Goal: Information Seeking & Learning: Learn about a topic

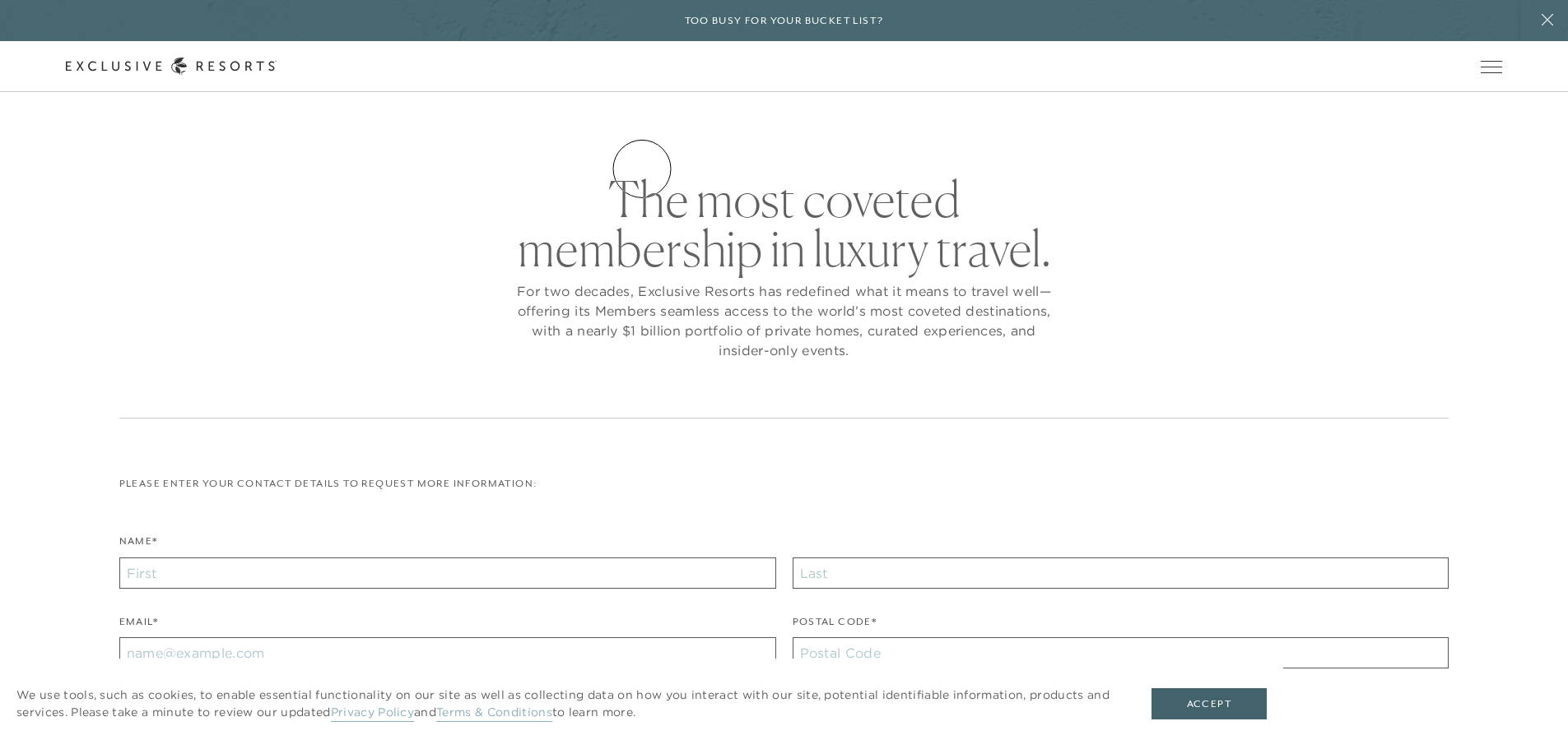
click at [0, 0] on link "Residence Collection" at bounding box center [0, 0] width 0 height 0
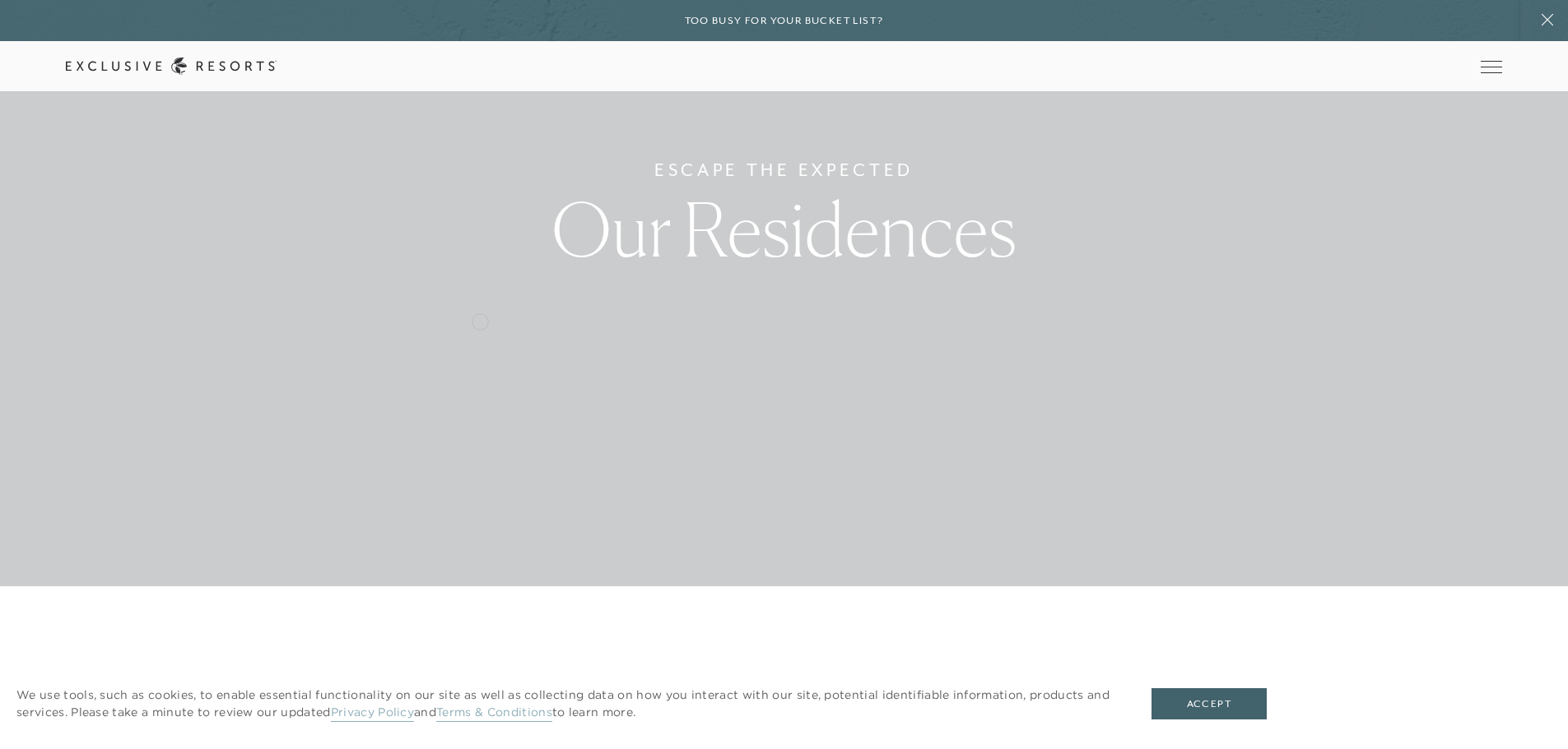
scroll to position [219, 0]
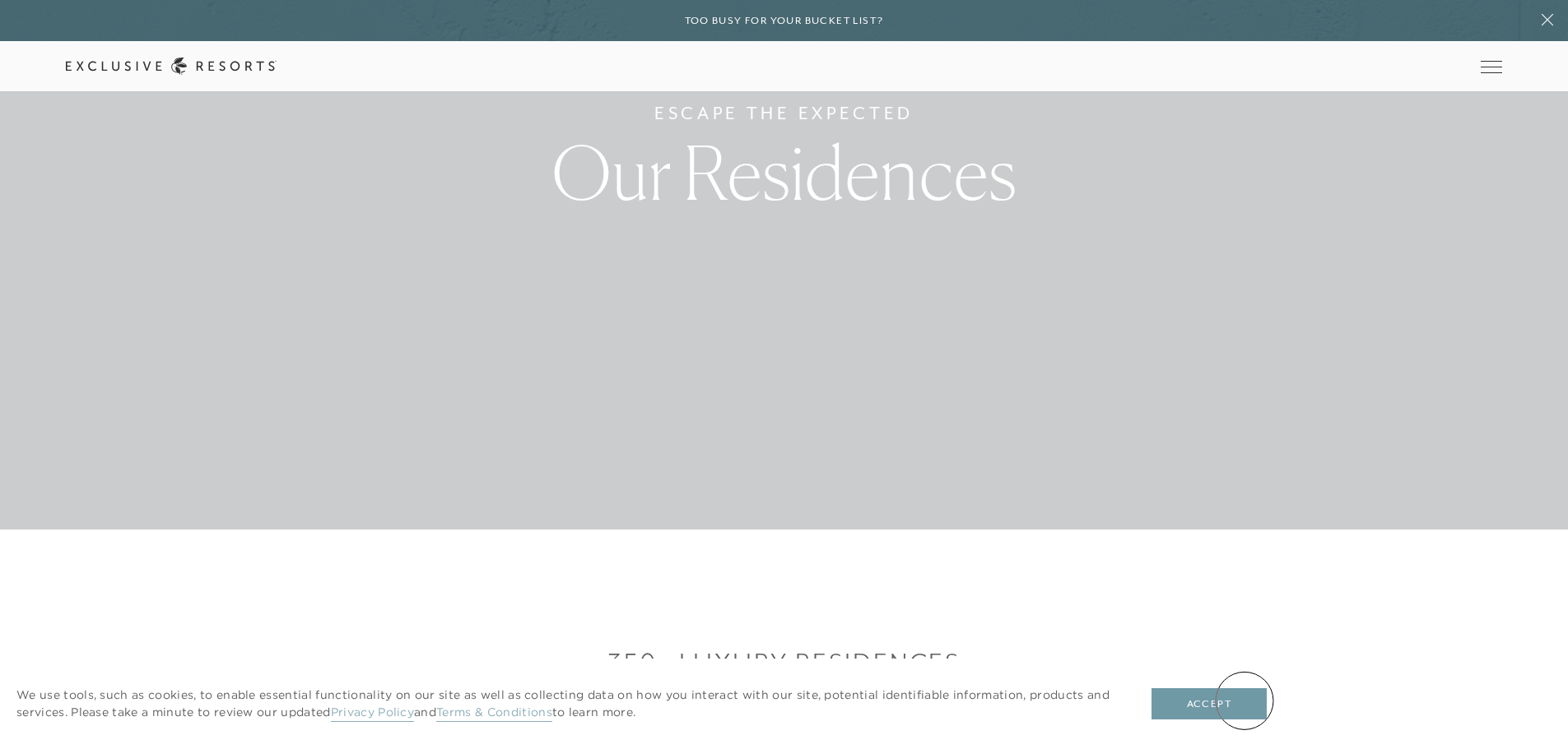
click at [1237, 704] on button "Accept" at bounding box center [1209, 704] width 115 height 31
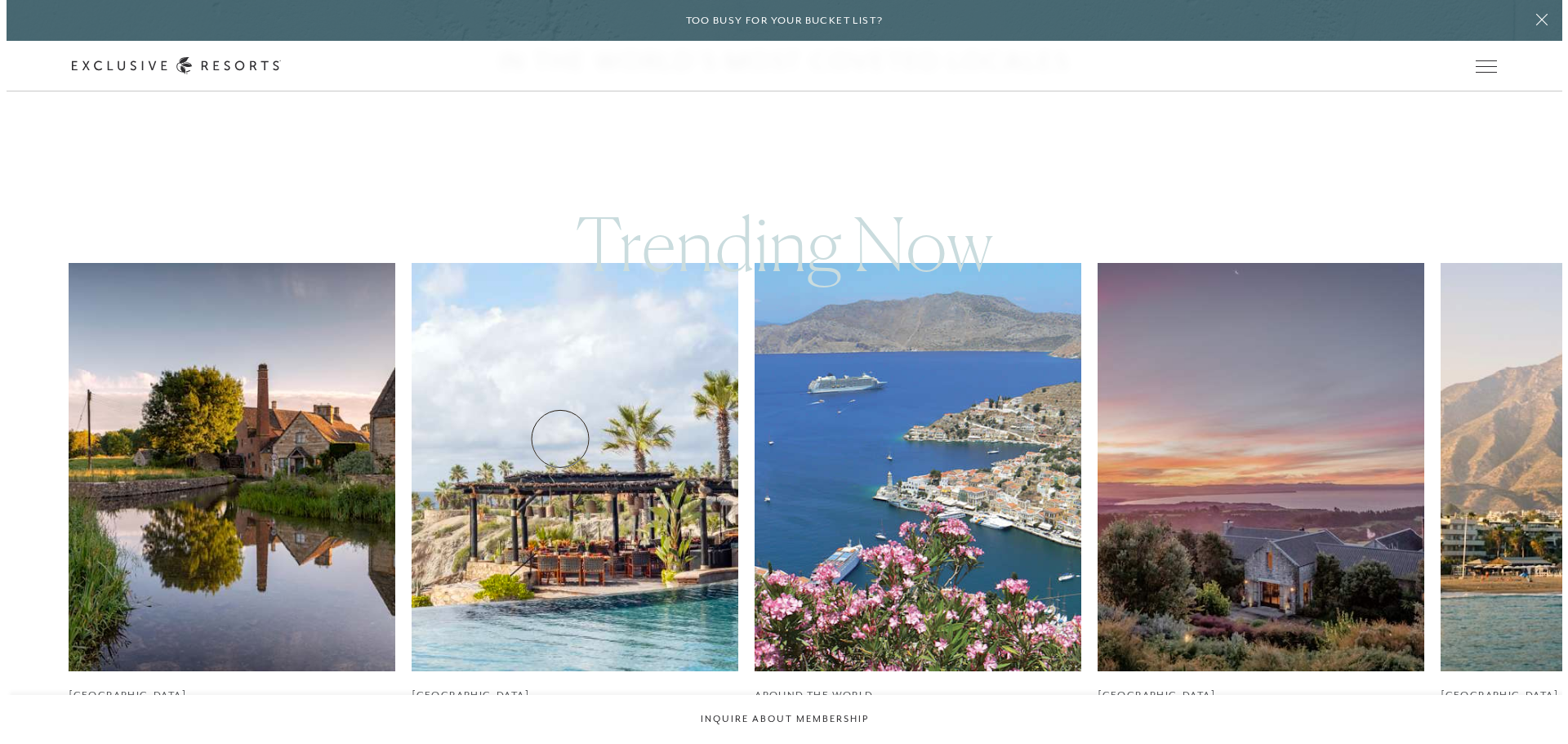
scroll to position [981, 0]
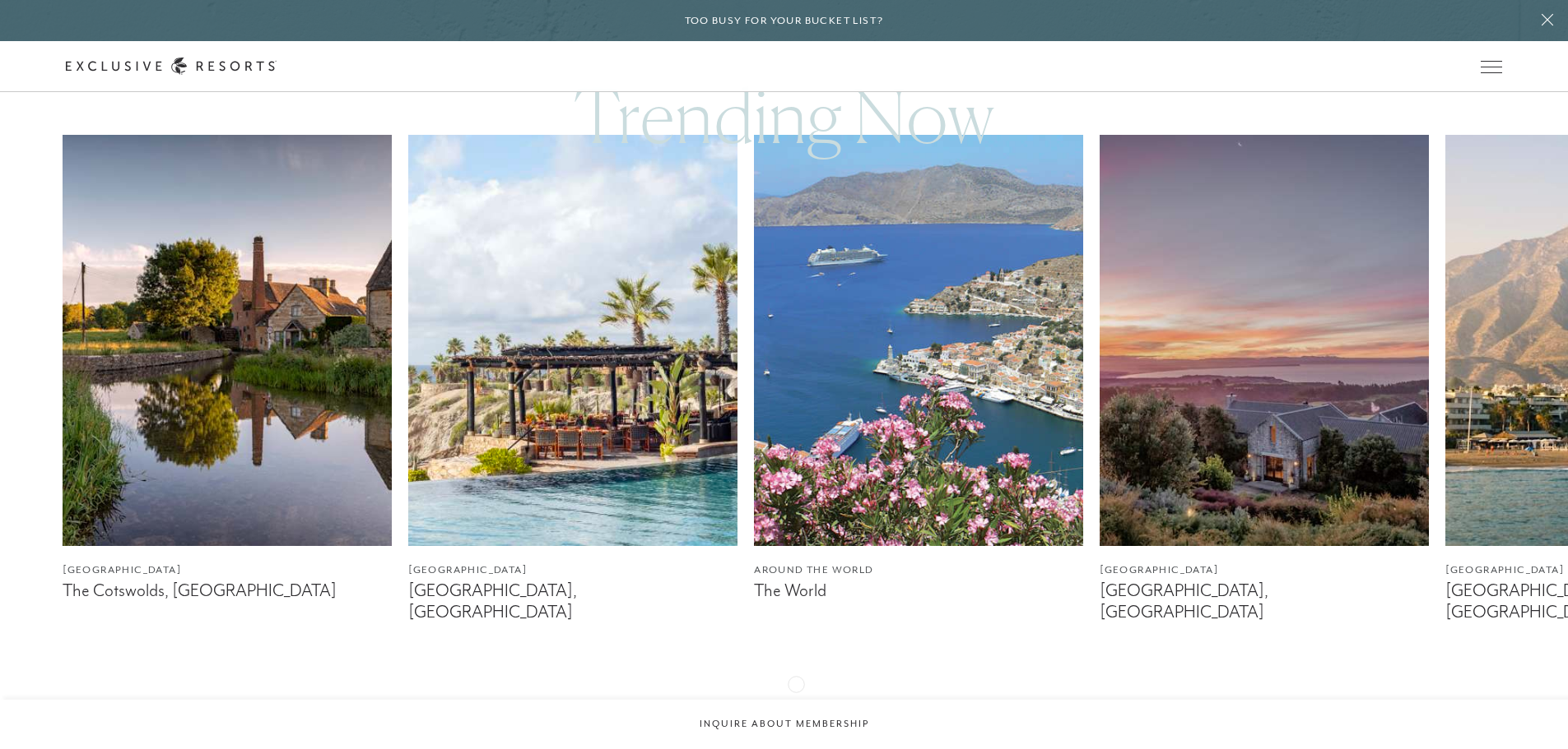
click at [796, 701] on icon at bounding box center [806, 704] width 34 height 7
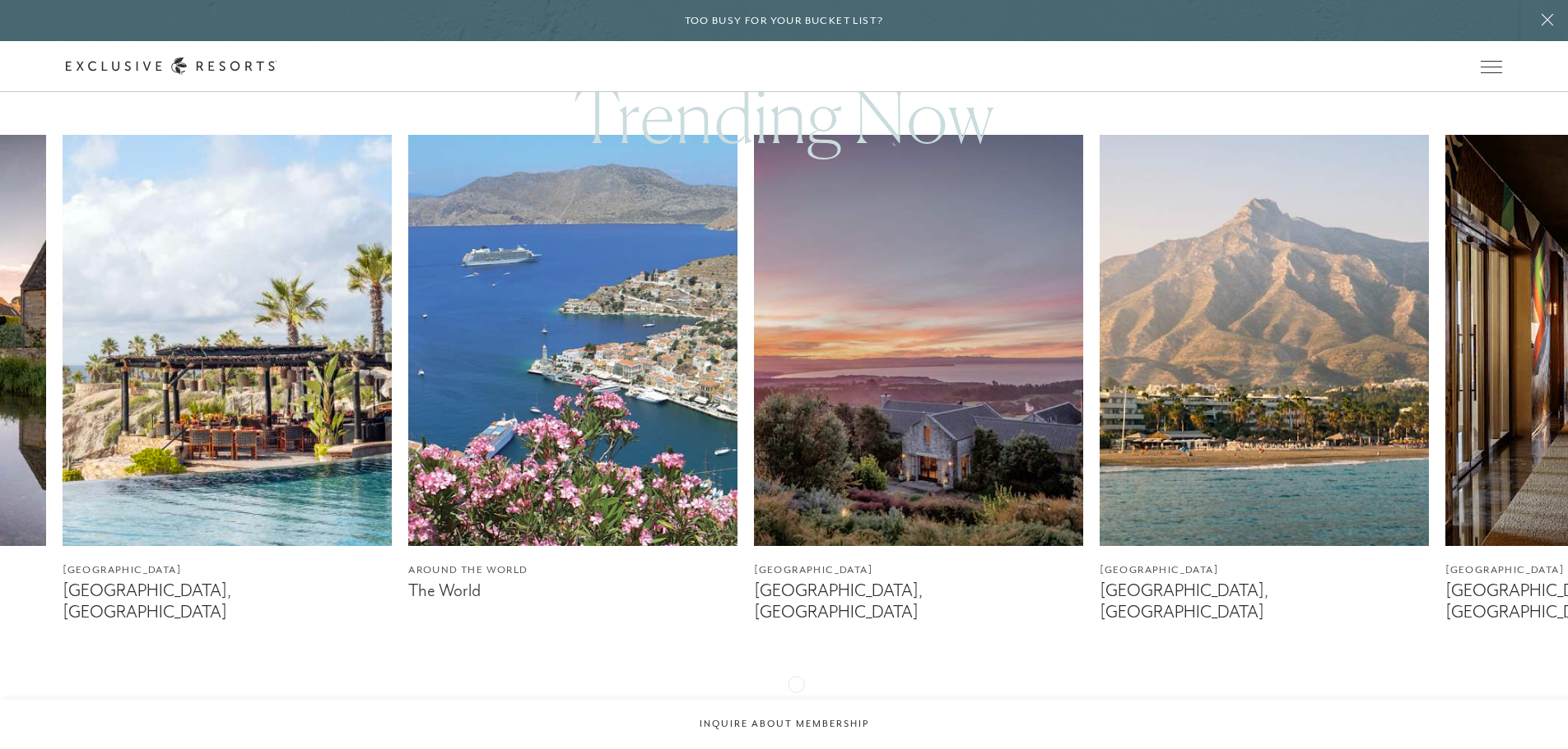
click at [796, 701] on icon at bounding box center [806, 704] width 34 height 7
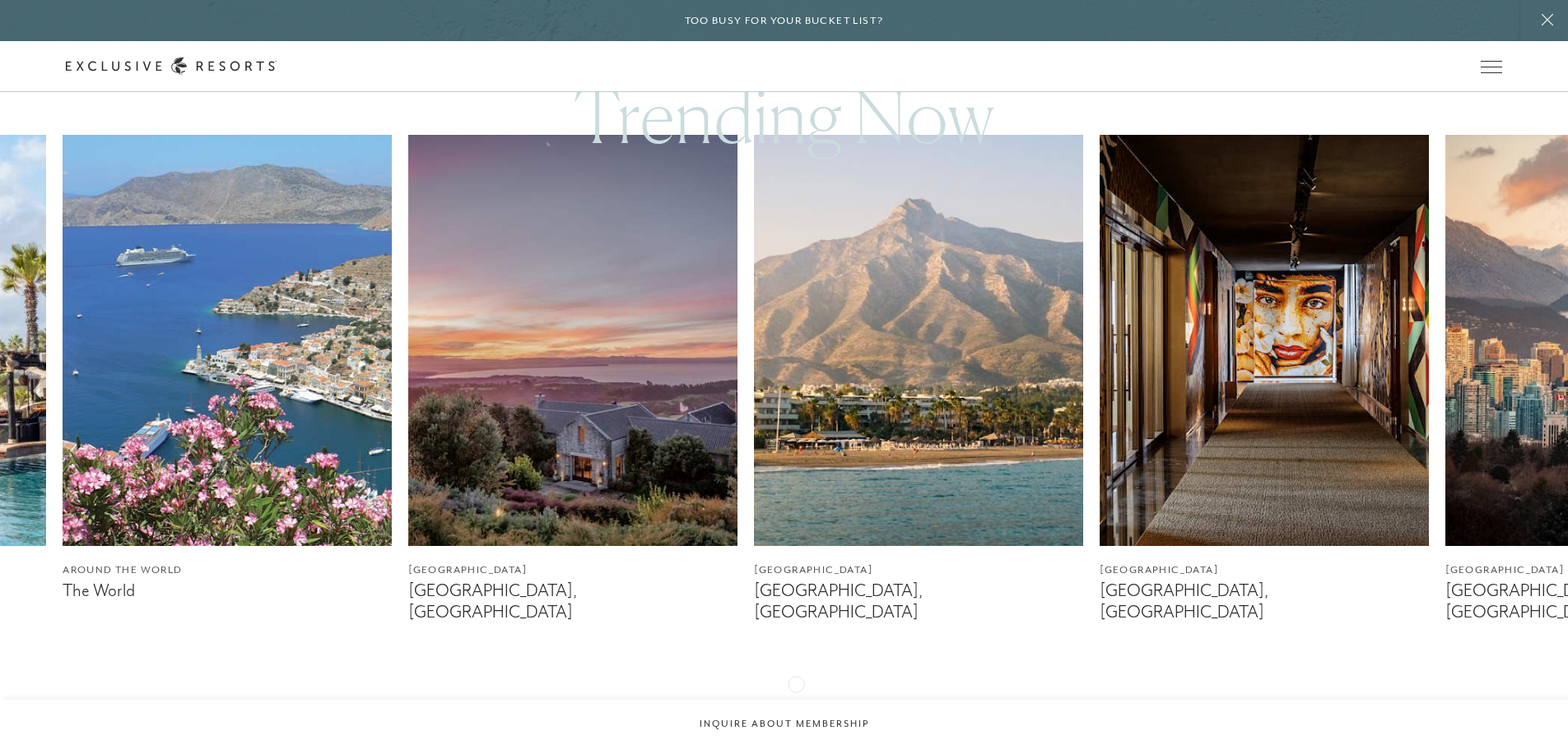
click at [796, 701] on icon at bounding box center [806, 704] width 34 height 7
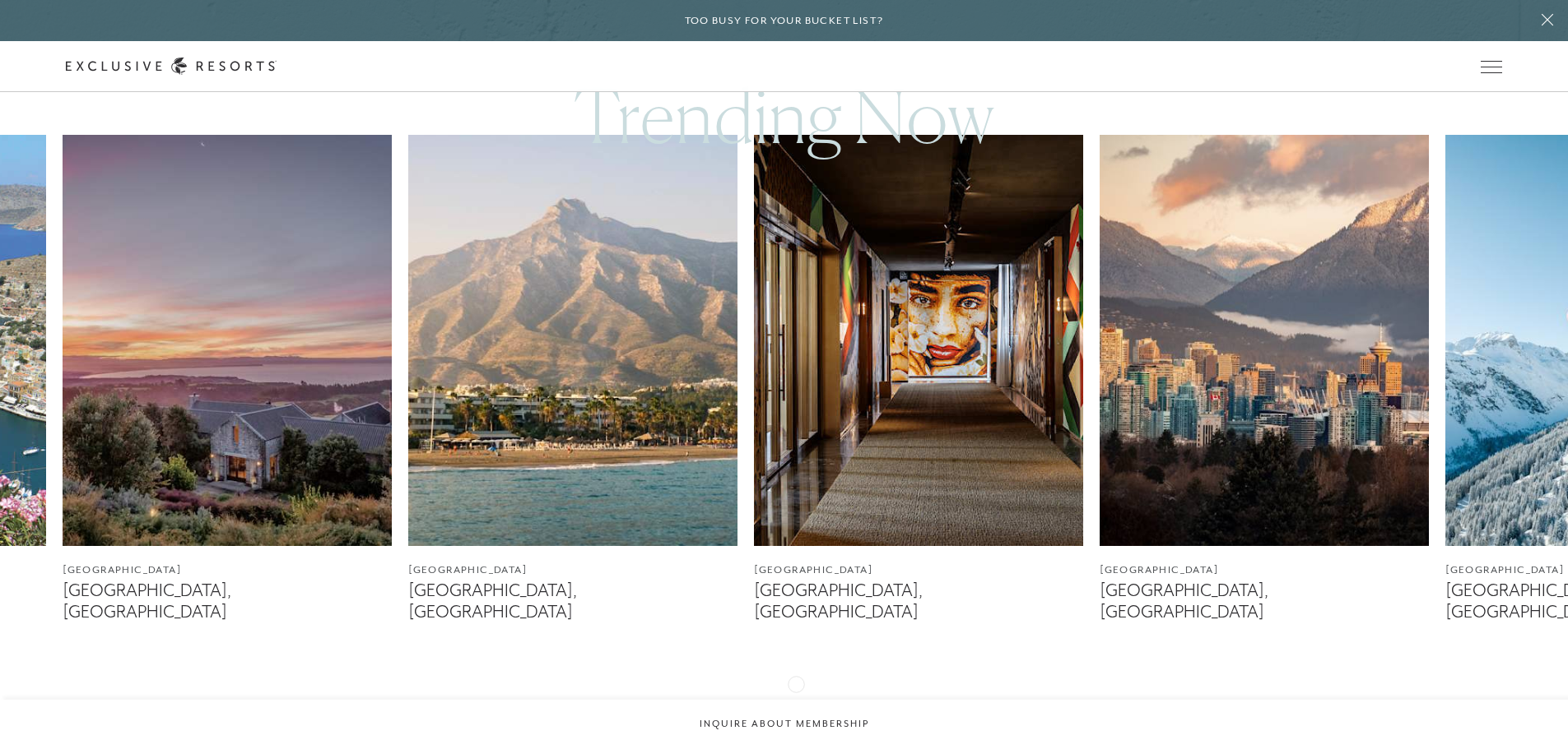
click at [796, 701] on icon at bounding box center [806, 704] width 34 height 7
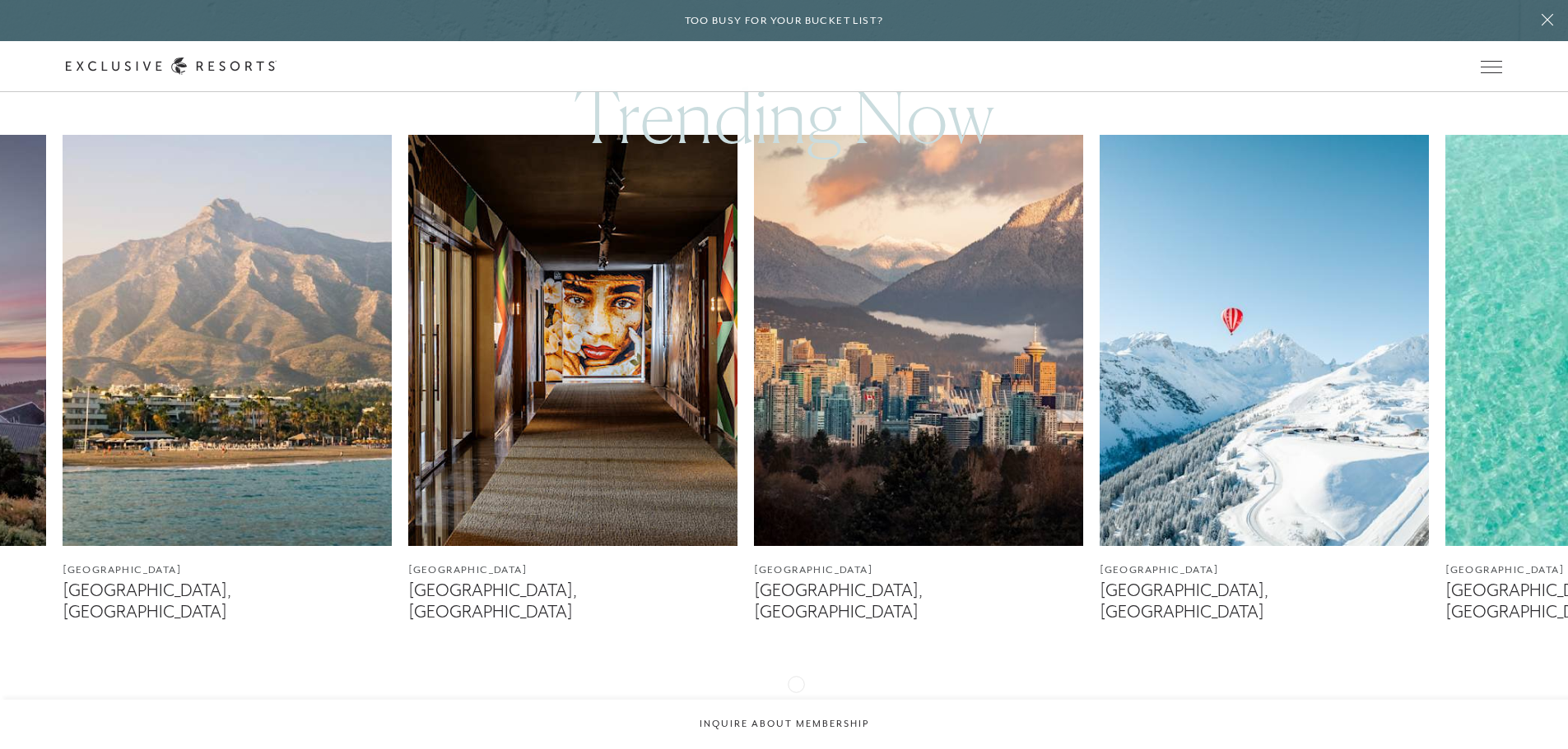
click at [796, 701] on icon at bounding box center [806, 704] width 34 height 7
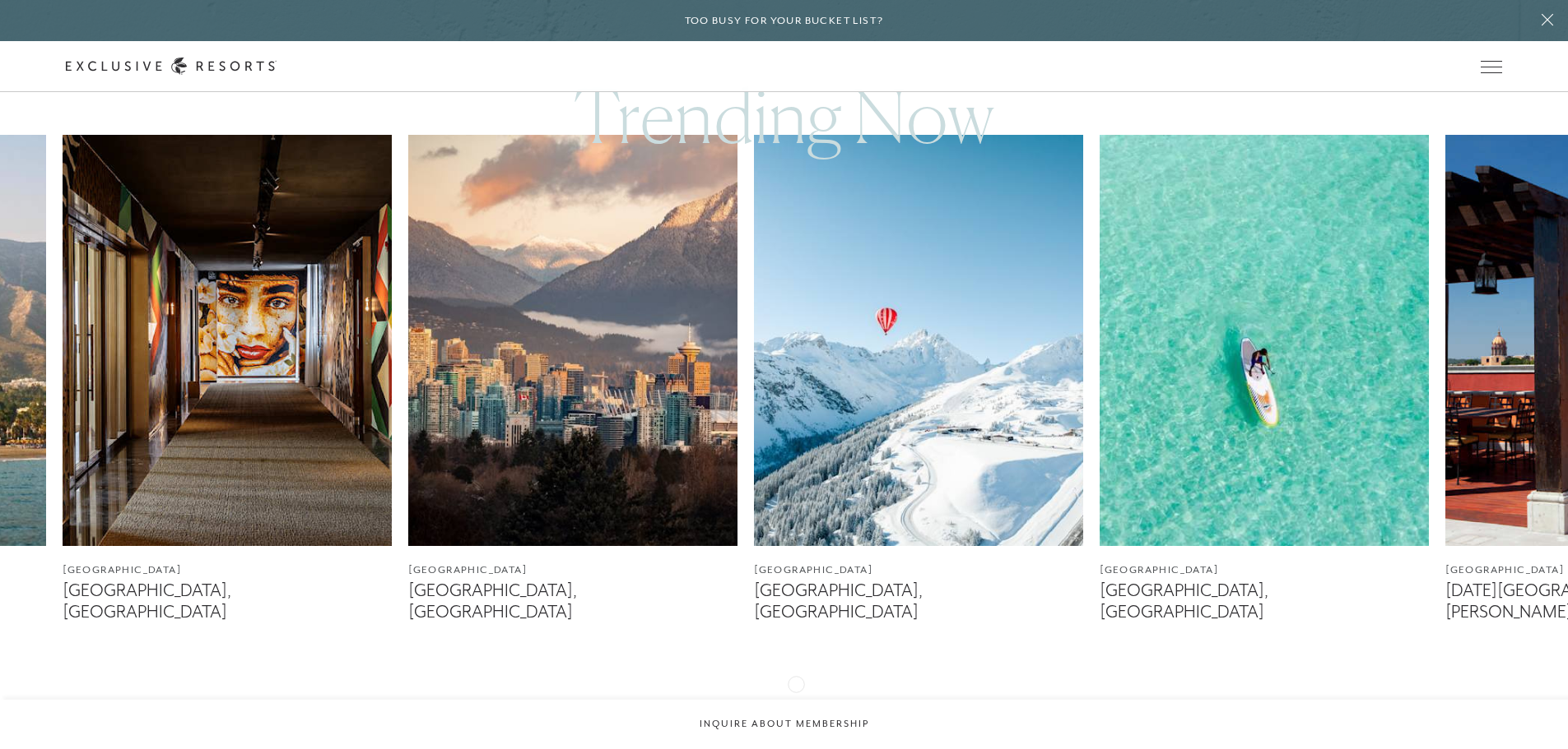
click at [796, 701] on icon at bounding box center [806, 704] width 34 height 7
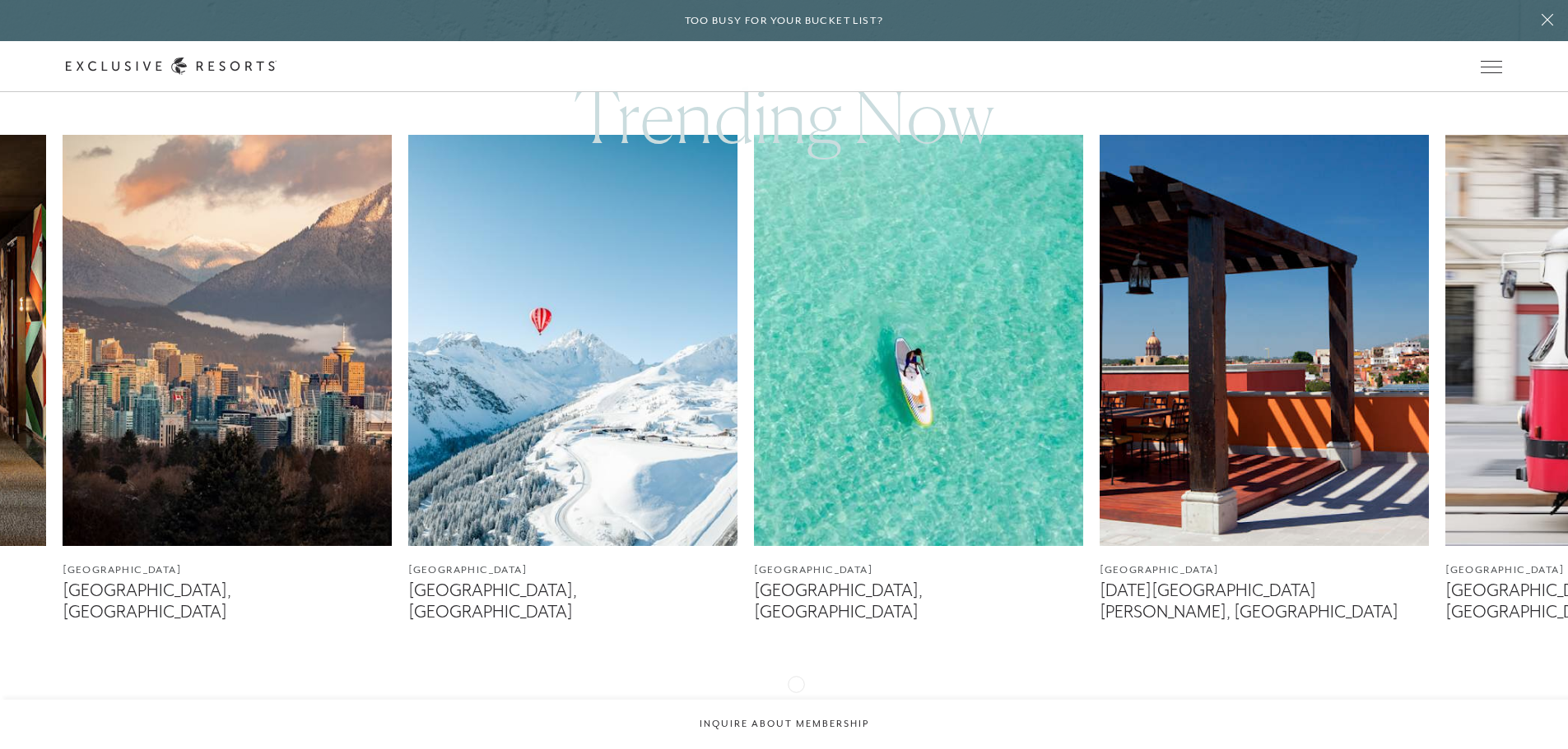
click at [796, 701] on icon at bounding box center [806, 704] width 34 height 7
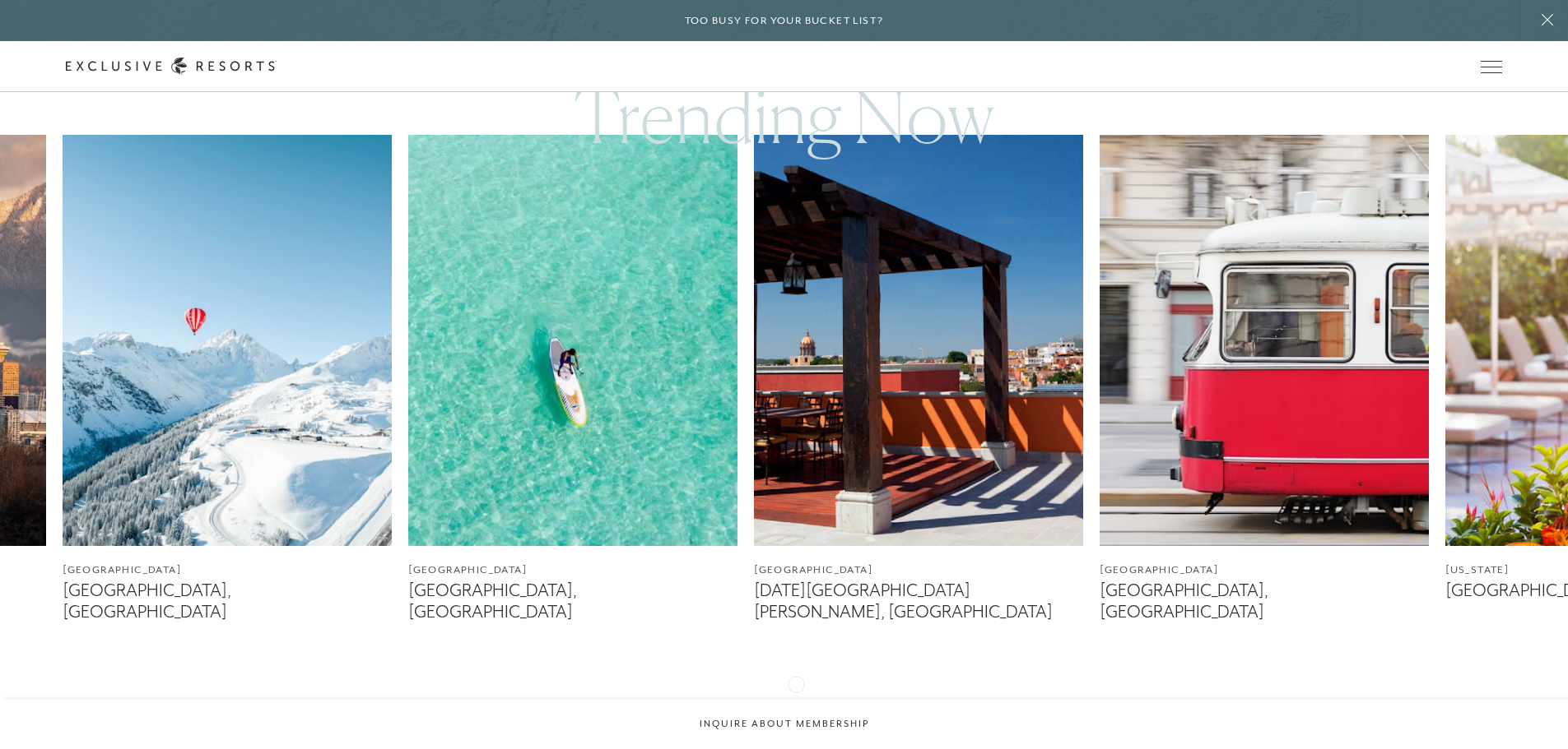
click at [796, 701] on icon at bounding box center [806, 704] width 34 height 7
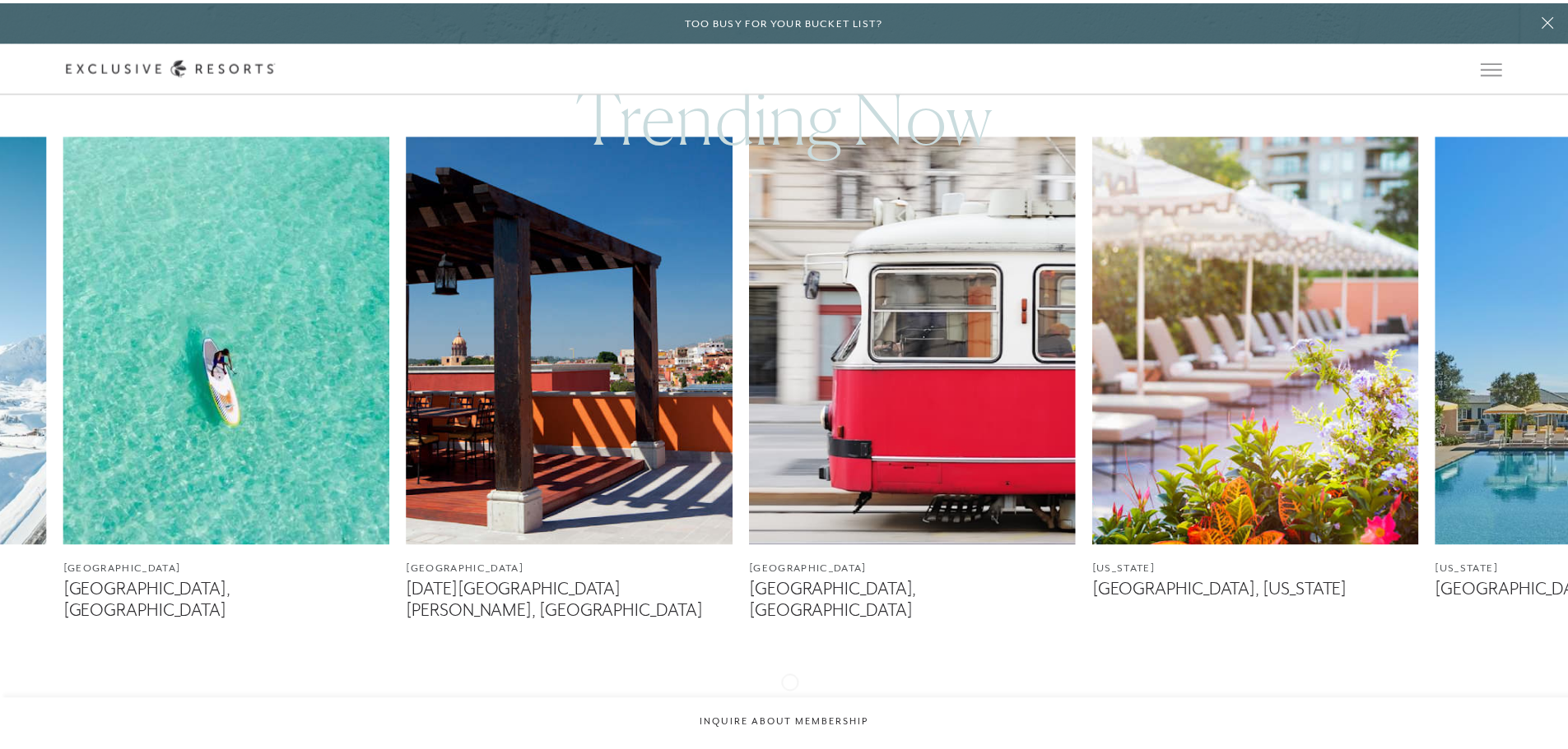
scroll to position [0, 0]
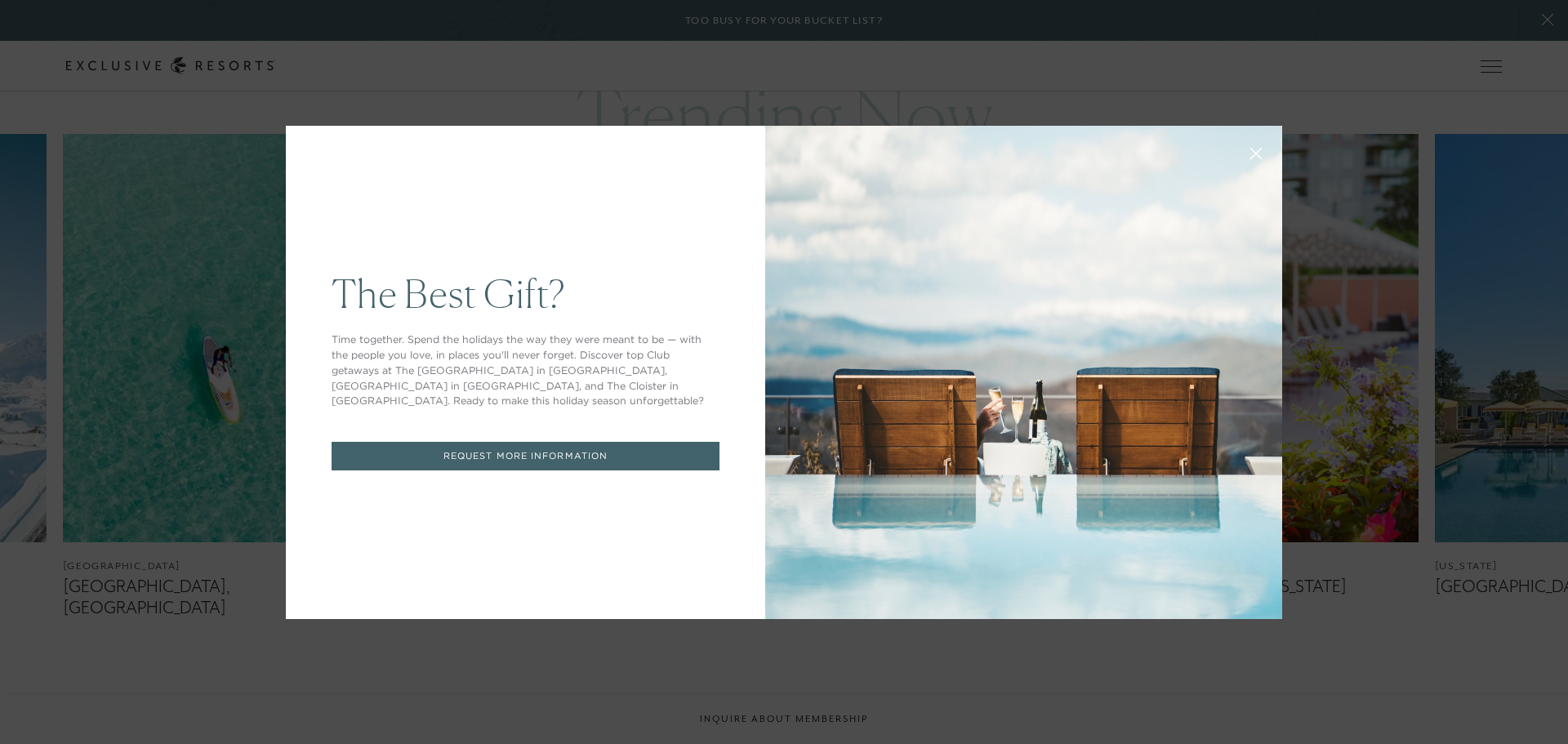
click at [1257, 151] on button at bounding box center [1256, 152] width 39 height 39
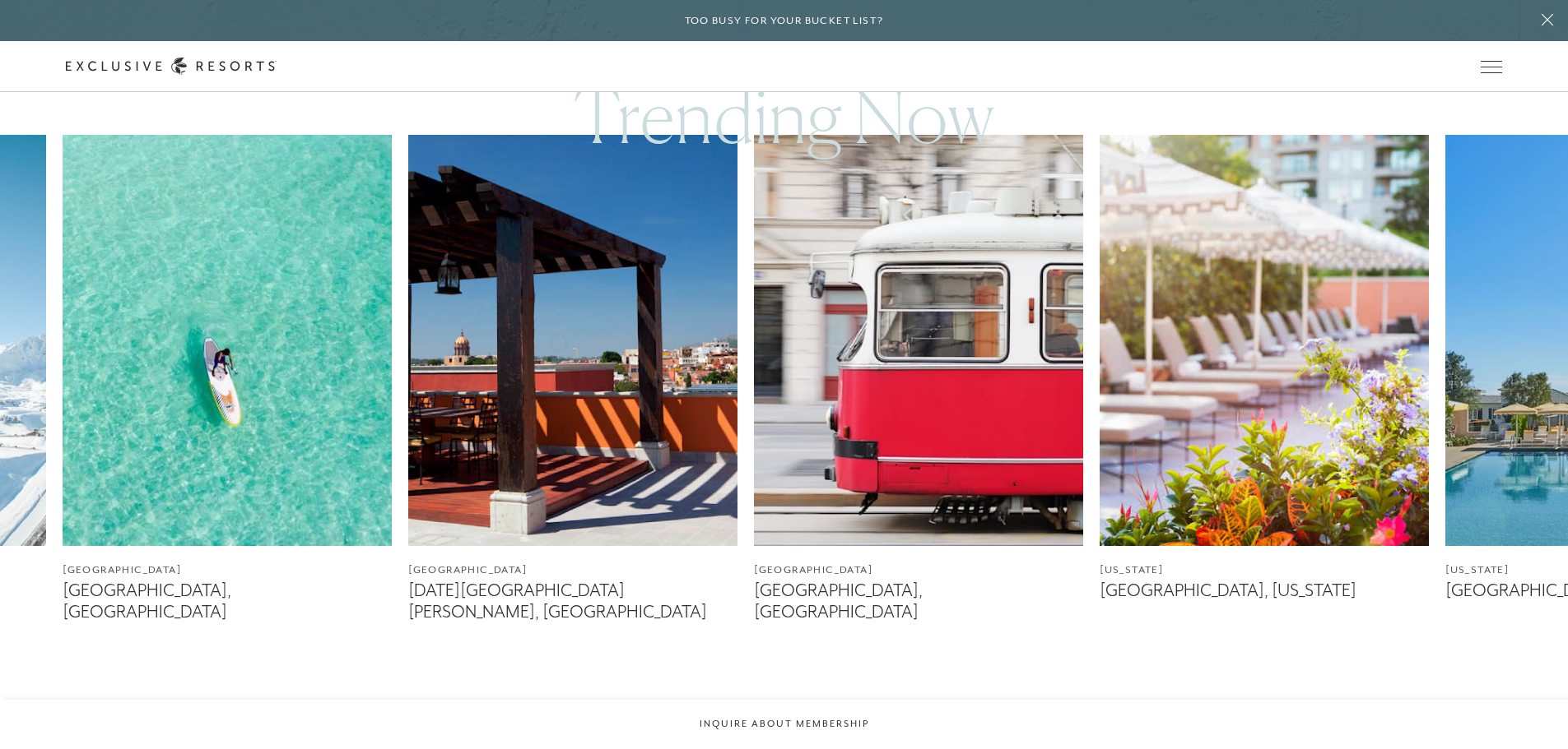
click at [562, 338] on img at bounding box center [572, 340] width 329 height 412
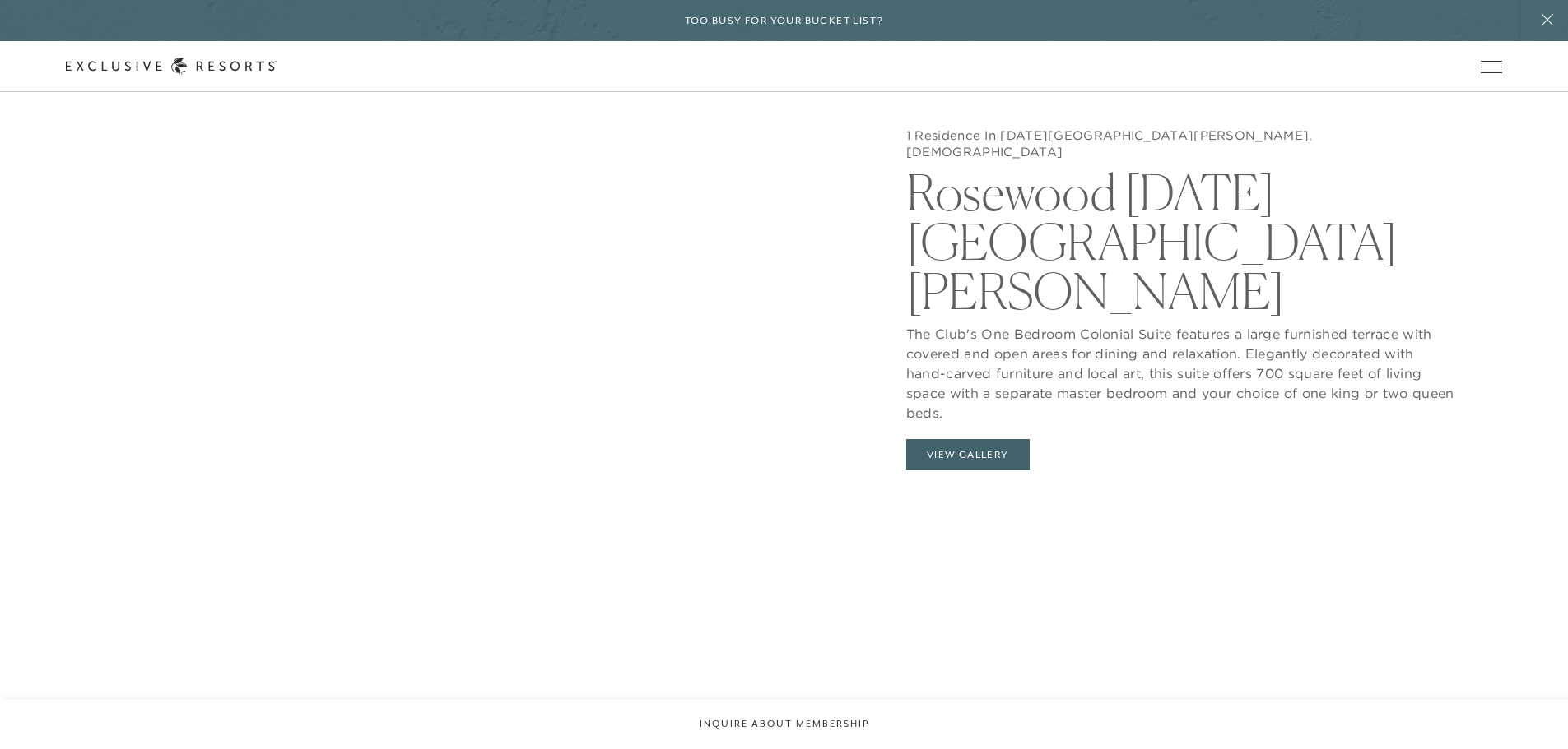
scroll to position [1865, 0]
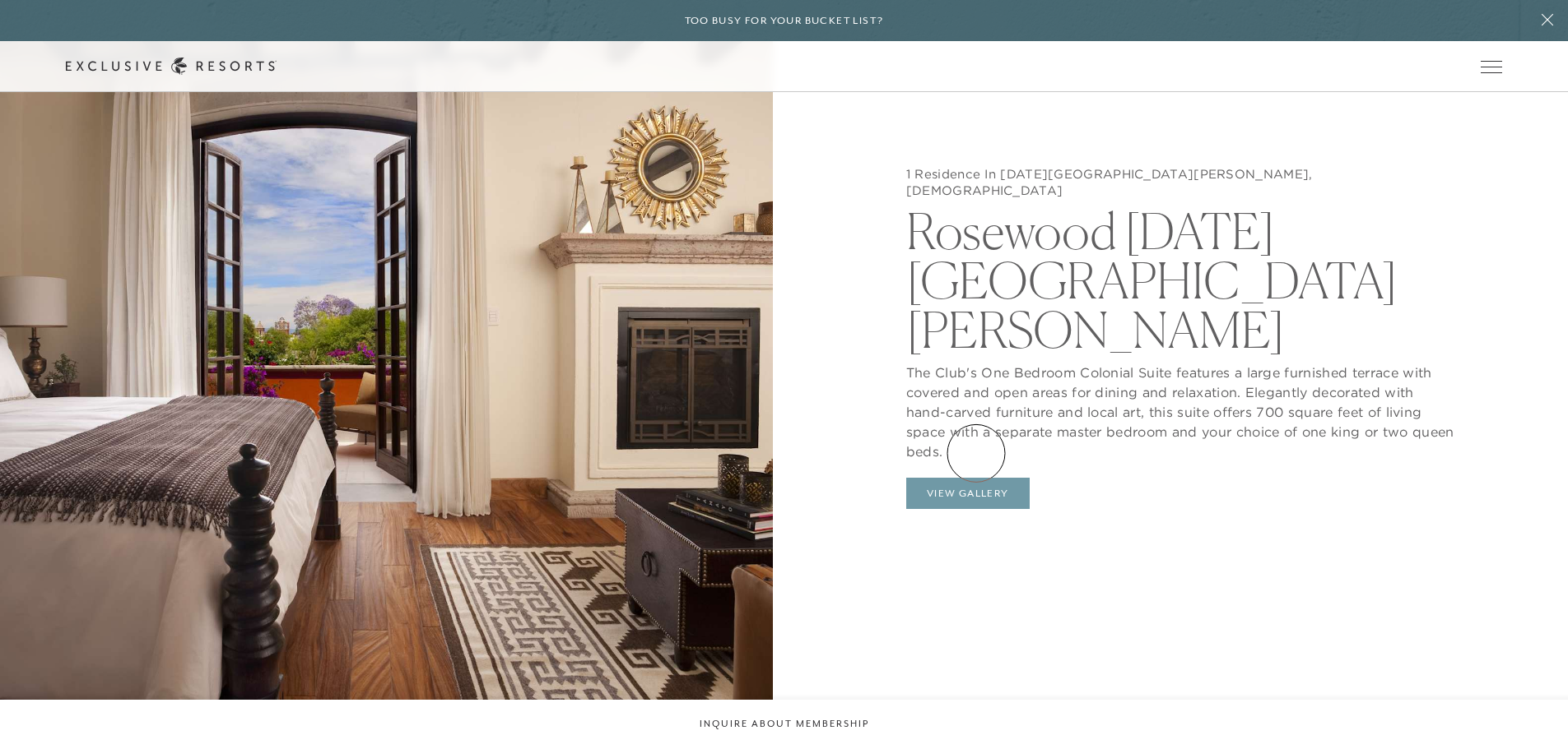
click at [976, 478] on button "View Gallery" at bounding box center [968, 493] width 124 height 31
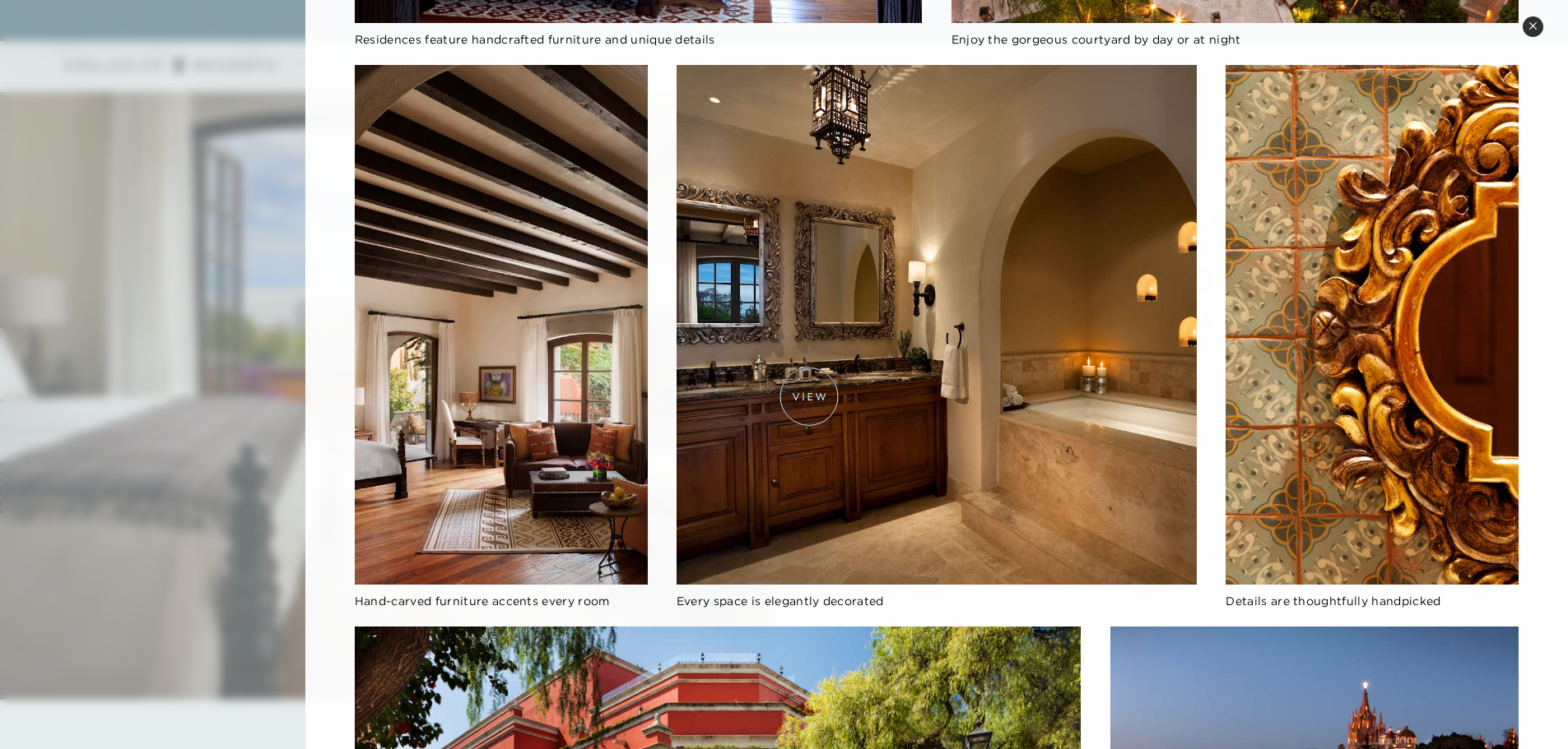
scroll to position [1315, 0]
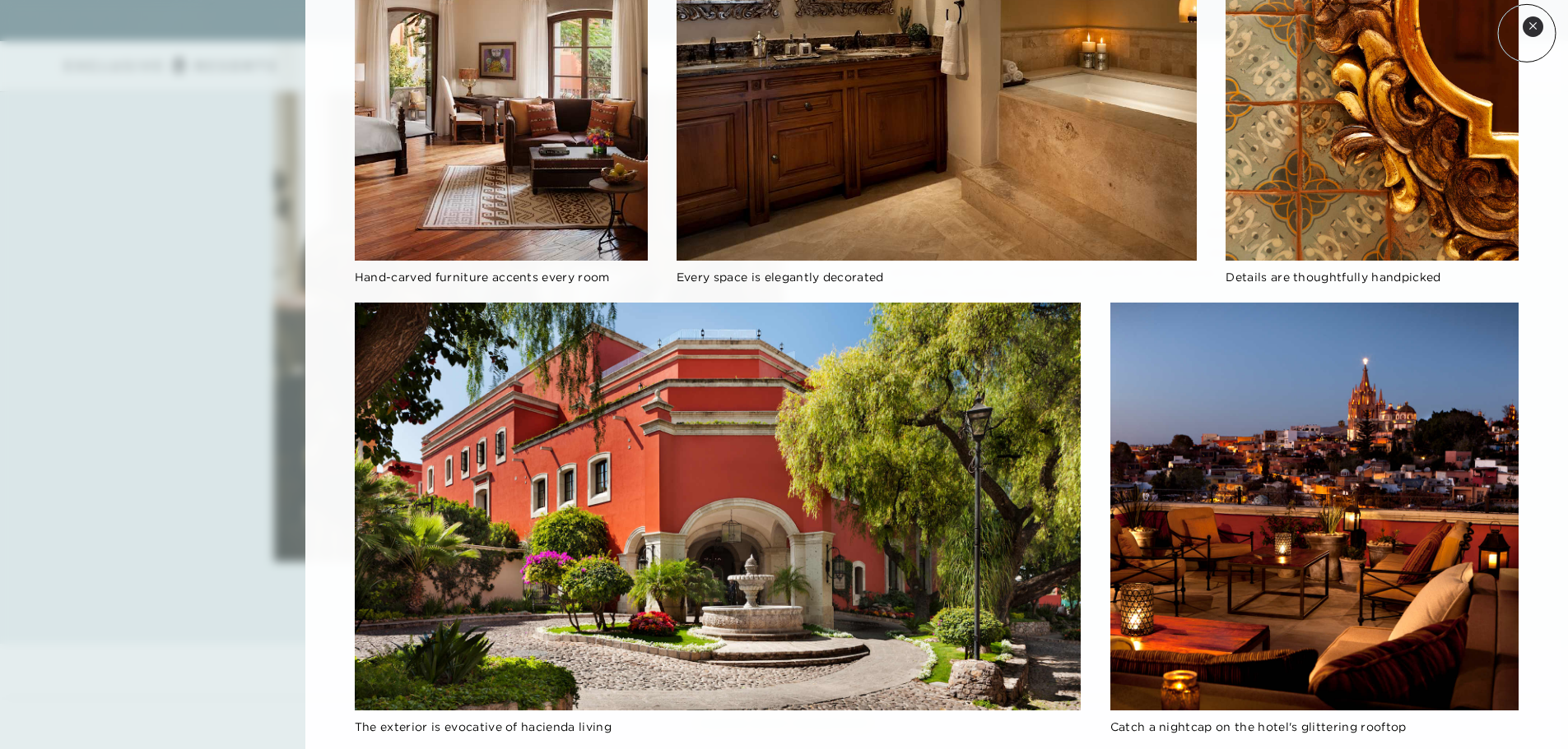
click at [1527, 33] on button "Close quickview" at bounding box center [1532, 27] width 21 height 21
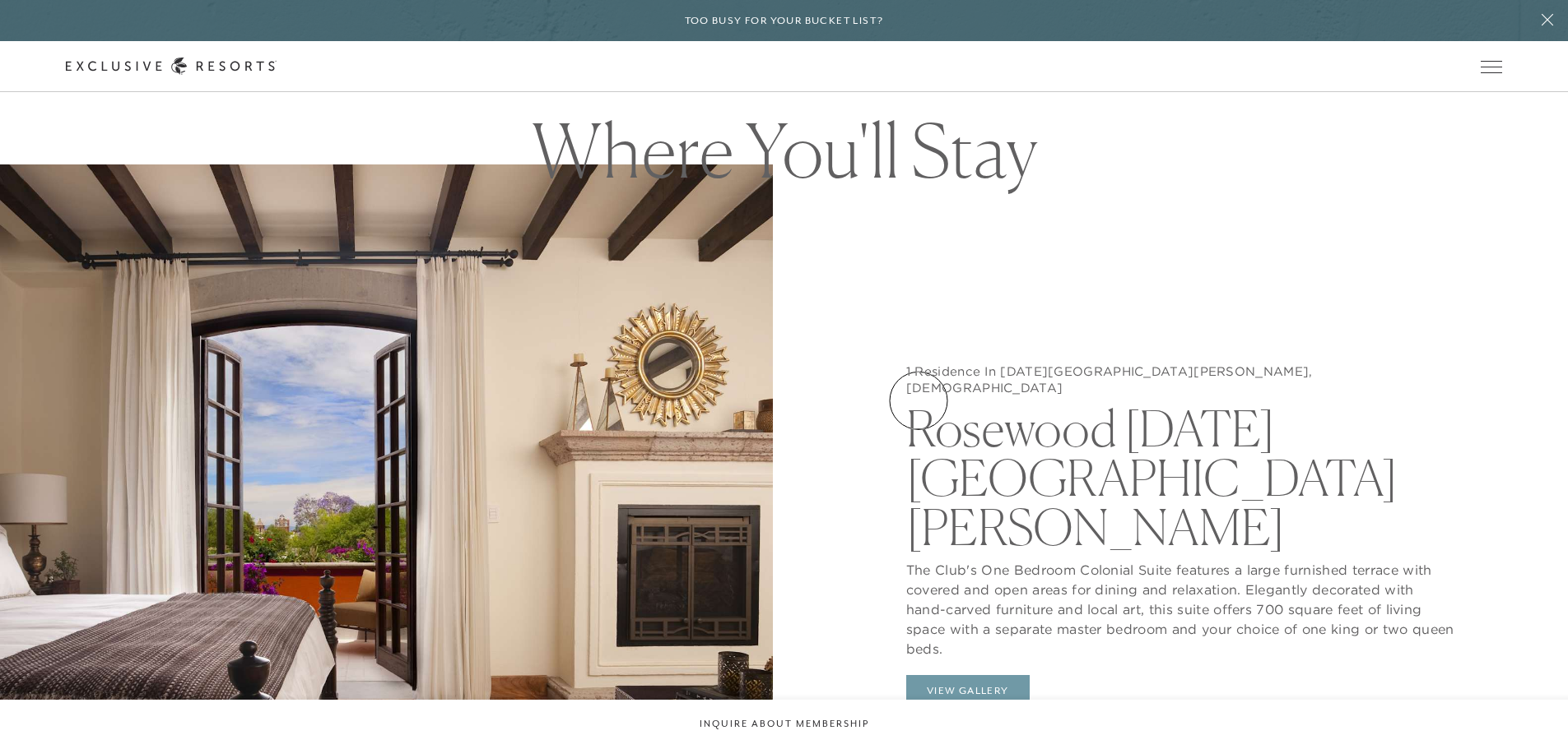
scroll to position [1277, 0]
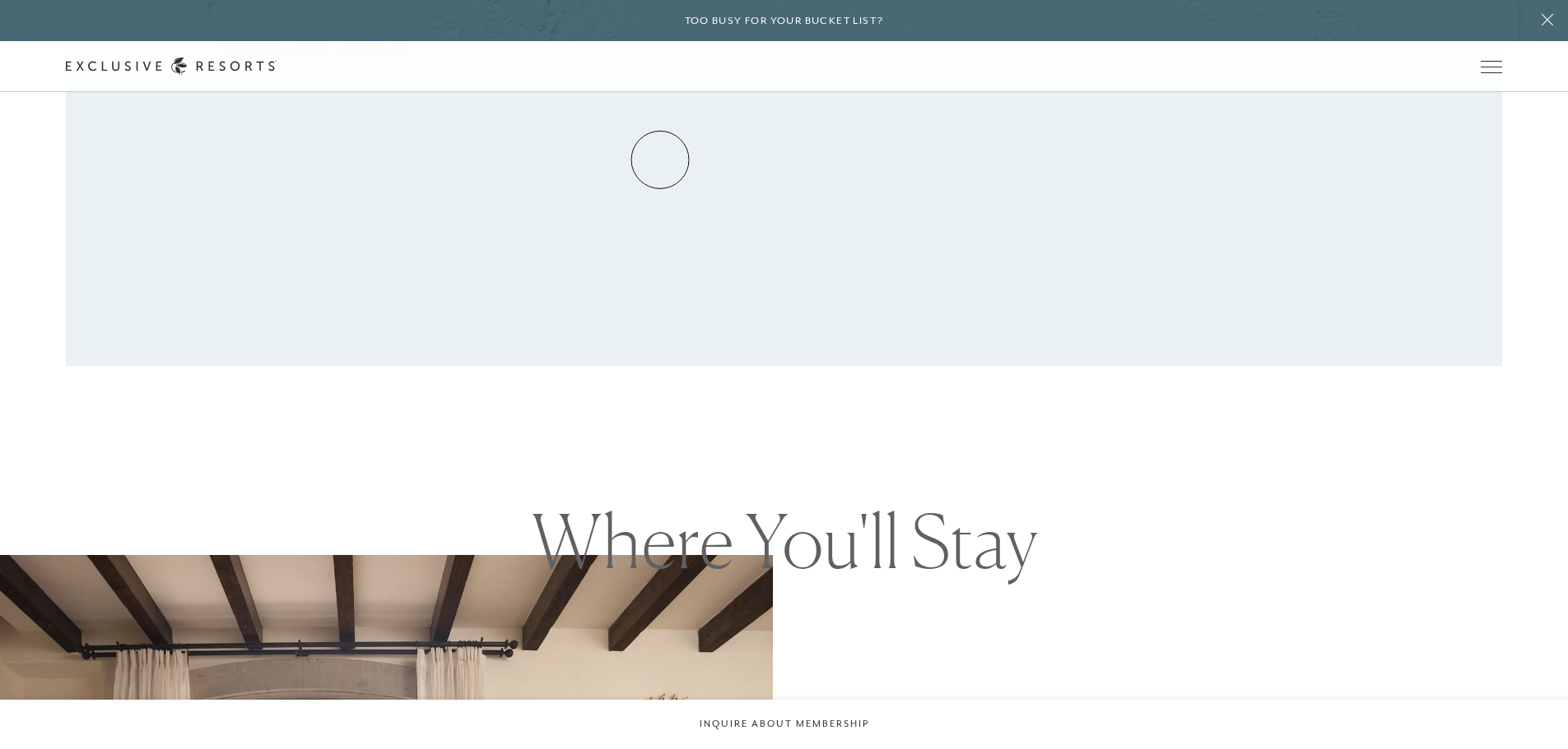
click at [0, 0] on link "Residence Collection" at bounding box center [0, 0] width 0 height 0
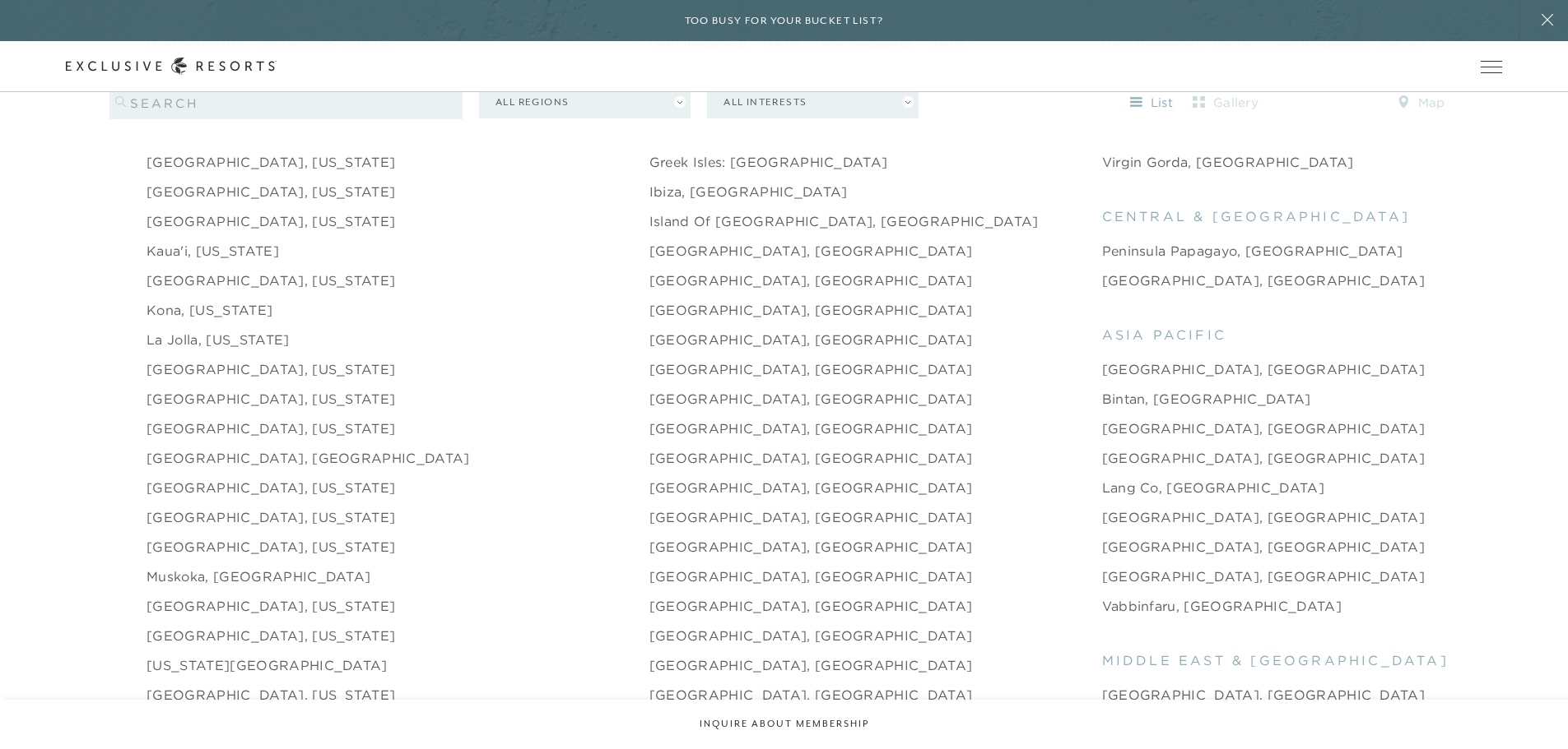
scroll to position [1865, 0]
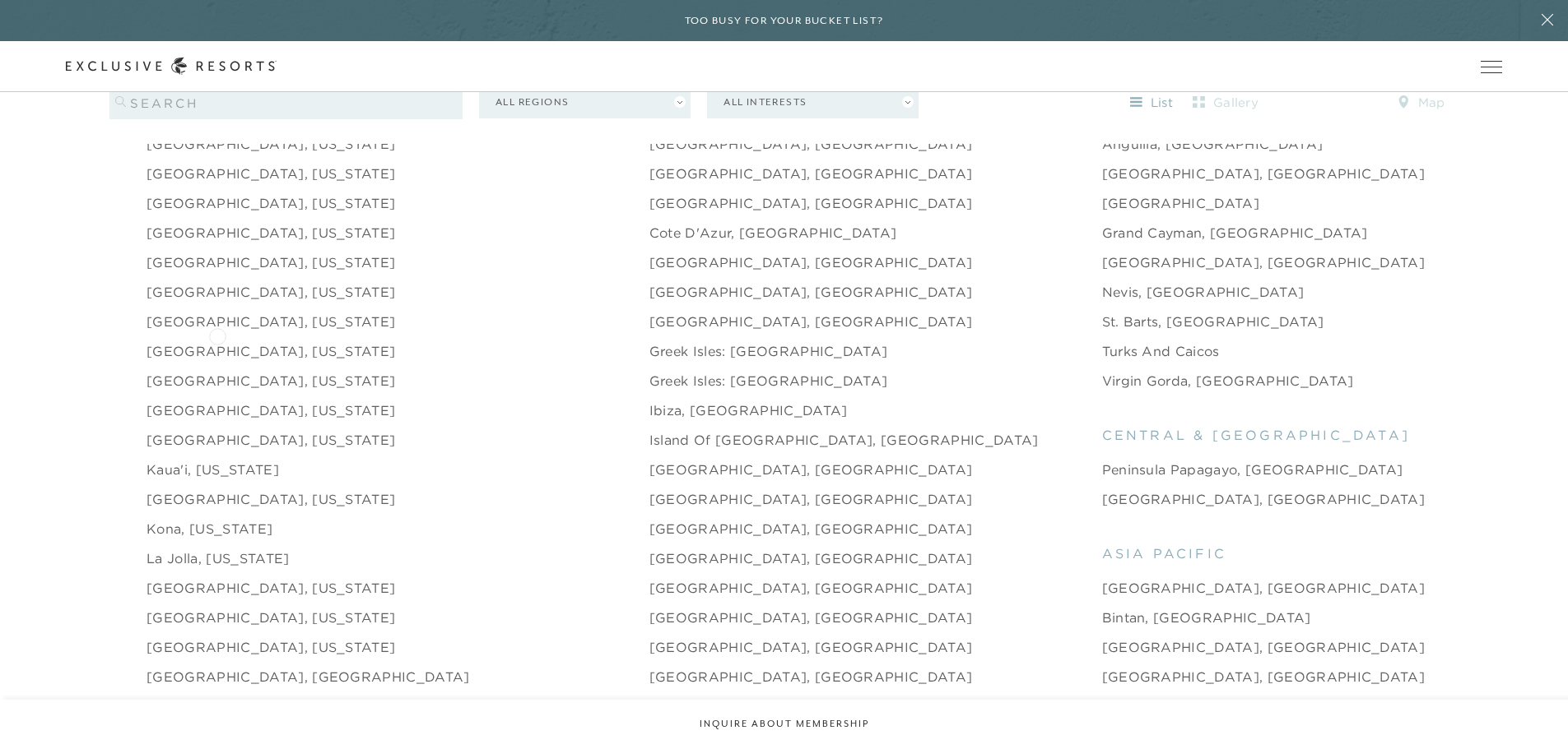
click at [218, 341] on link "[GEOGRAPHIC_DATA], [US_STATE]" at bounding box center [270, 351] width 249 height 20
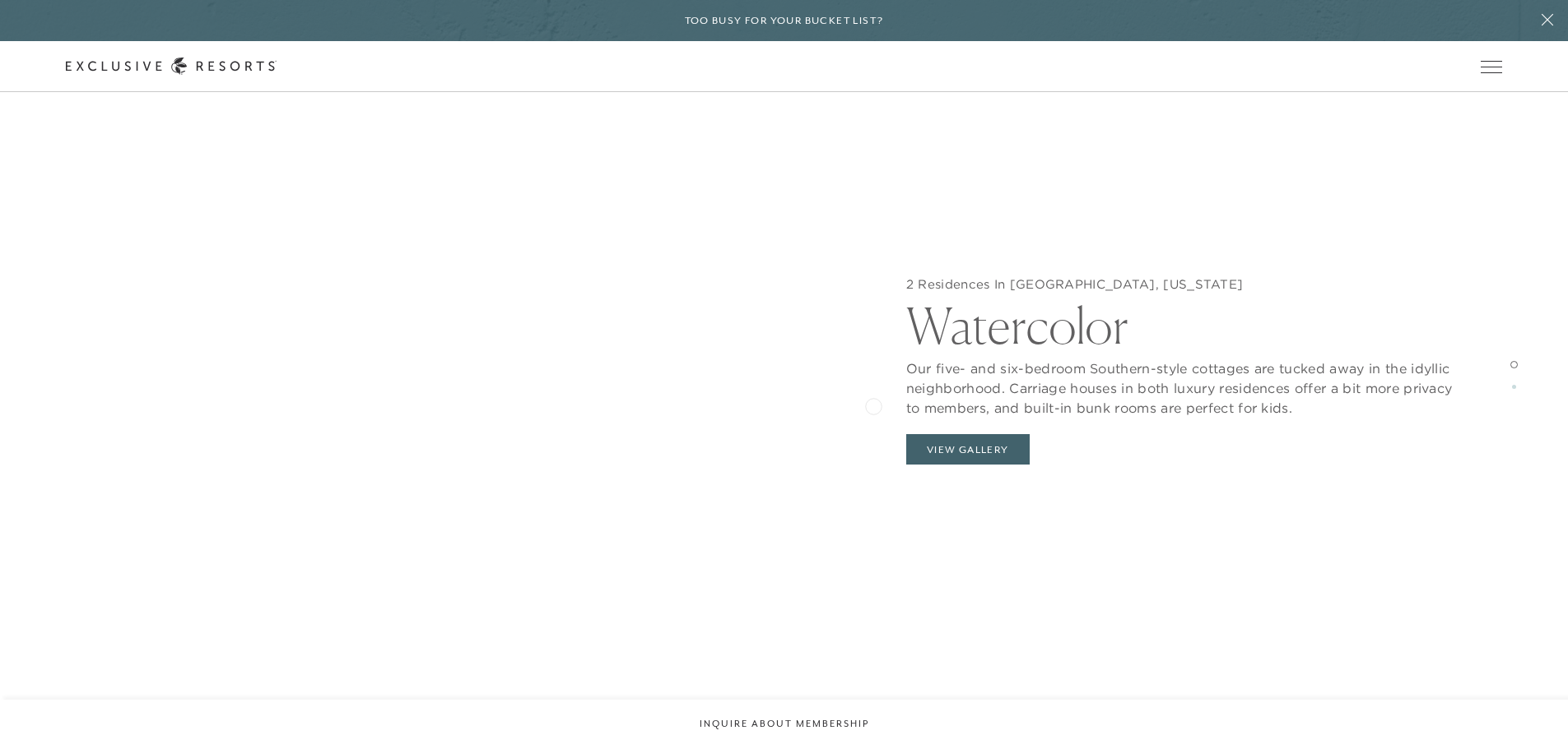
scroll to position [2084, 0]
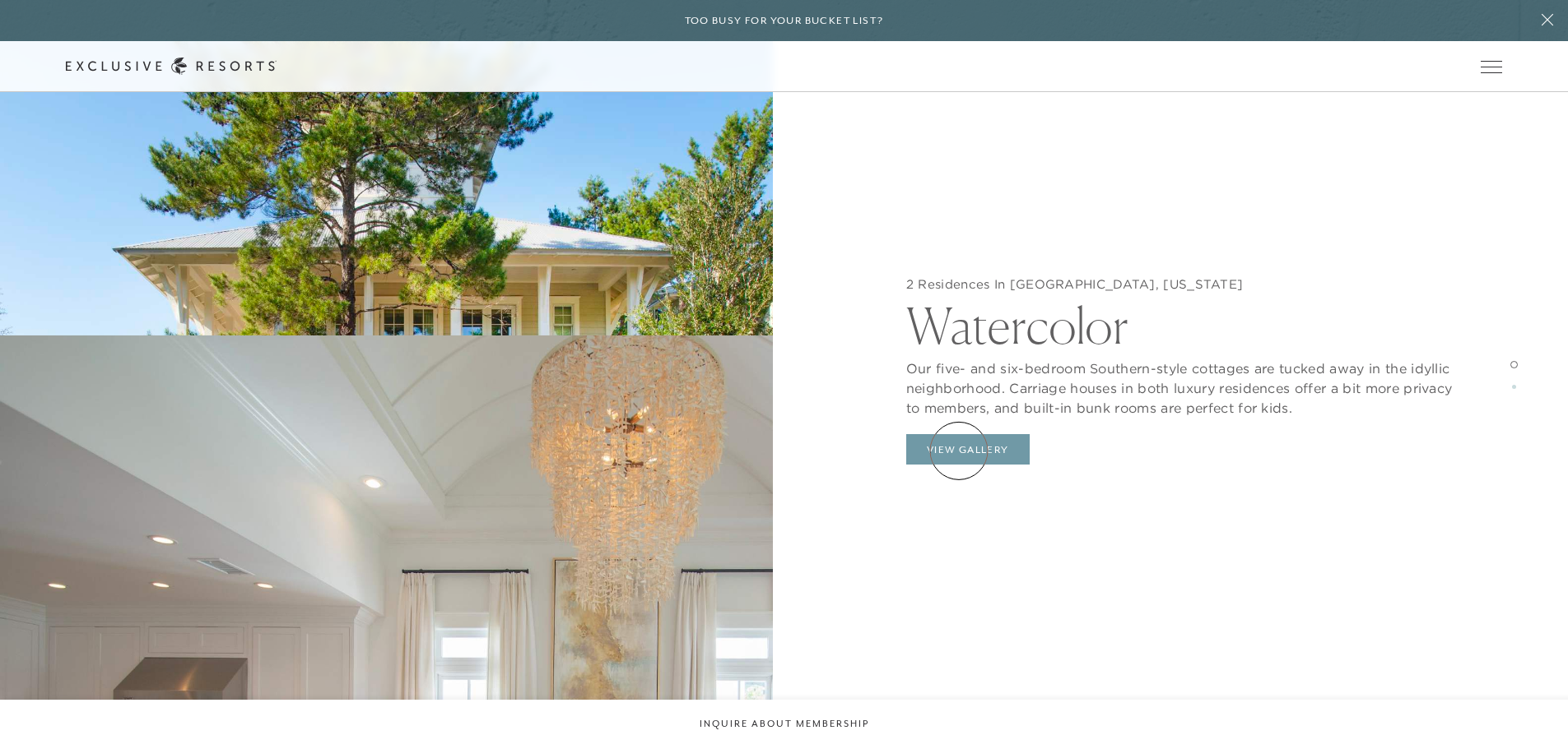
click at [958, 451] on button "View Gallery" at bounding box center [968, 449] width 124 height 31
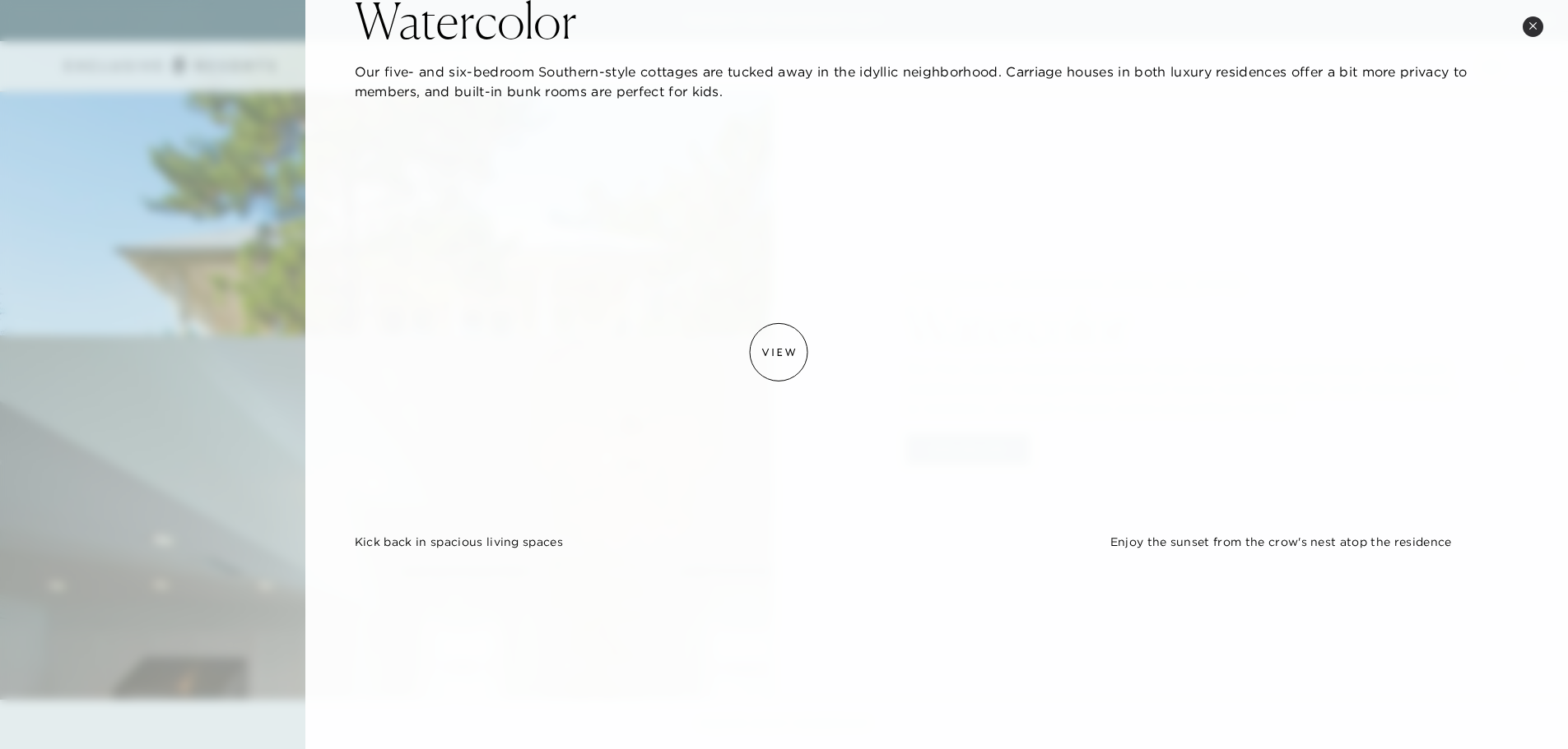
scroll to position [70, 0]
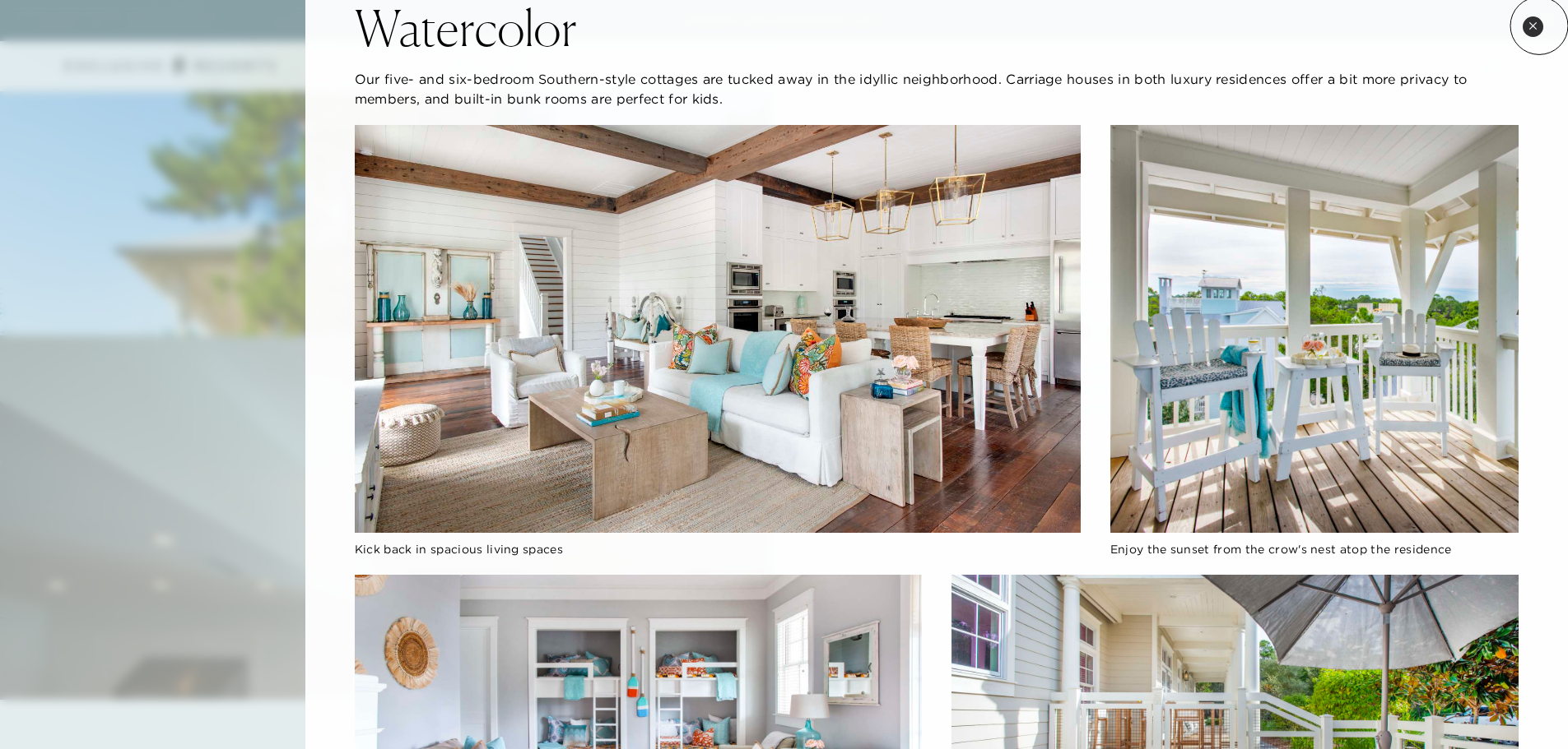
click at [1537, 27] on button "Close quickview" at bounding box center [1532, 27] width 21 height 21
